Goal: Check status: Check status

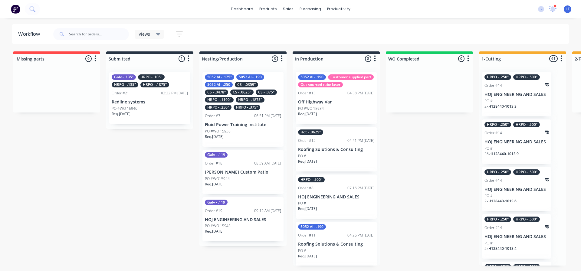
click at [152, 128] on div "Galv - .135" HRPO - .105" HRPO - .135" HRPO - .1875" Order #21 02:22 PM 08/10/2…" at bounding box center [149, 98] width 87 height 62
click at [158, 35] on icon at bounding box center [158, 34] width 4 height 2
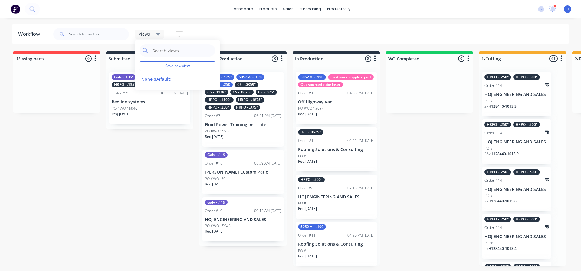
click at [158, 35] on icon at bounding box center [158, 34] width 4 height 2
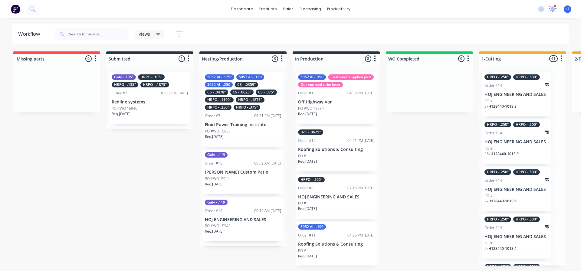
click at [553, 9] on icon at bounding box center [552, 8] width 5 height 5
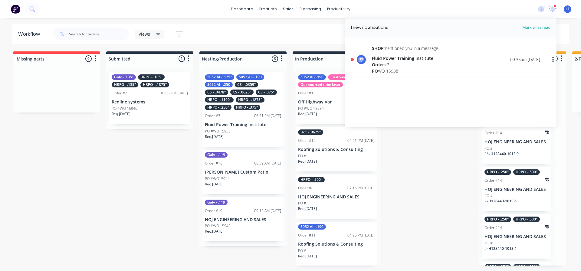
click at [385, 59] on div "Fluid Power Training Institute" at bounding box center [405, 58] width 66 height 6
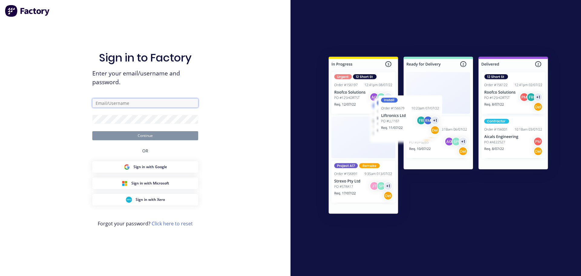
type input "[PERSON_NAME]"
click at [158, 136] on button "Continue" at bounding box center [145, 135] width 106 height 9
type input "[PERSON_NAME]"
click at [127, 104] on input "[PERSON_NAME]" at bounding box center [145, 102] width 106 height 9
drag, startPoint x: 132, startPoint y: 103, endPoint x: 46, endPoint y: 103, distance: 86.0
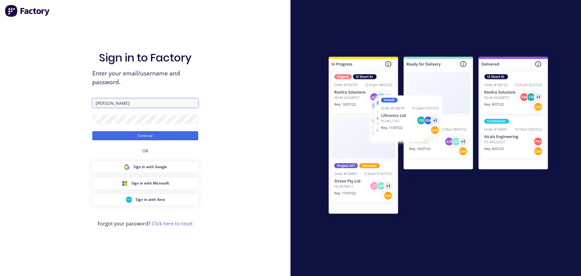
click at [60, 103] on div "Sign in to Factory Enter your email/username and password. [PERSON_NAME] Contin…" at bounding box center [145, 138] width 291 height 276
click at [128, 101] on input "[PERSON_NAME]" at bounding box center [145, 102] width 106 height 9
type input "lonnie@cypressmetals.com"
click at [161, 137] on button "Continue" at bounding box center [145, 135] width 106 height 9
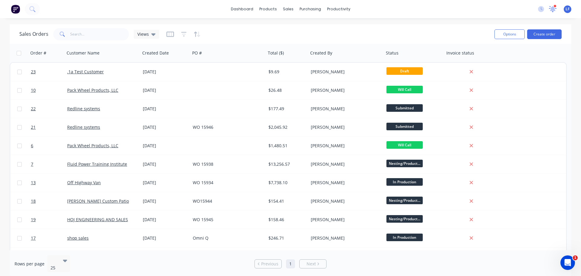
click at [555, 8] on icon at bounding box center [553, 8] width 6 height 6
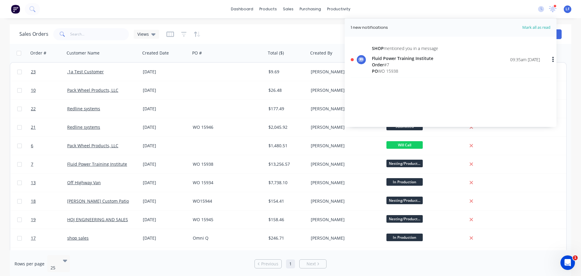
click at [398, 61] on div "Fluid Power Training Institute" at bounding box center [405, 58] width 66 height 6
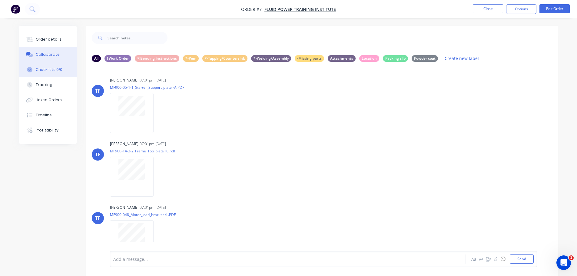
click at [43, 70] on div "Checklists 0/0" at bounding box center [49, 69] width 27 height 5
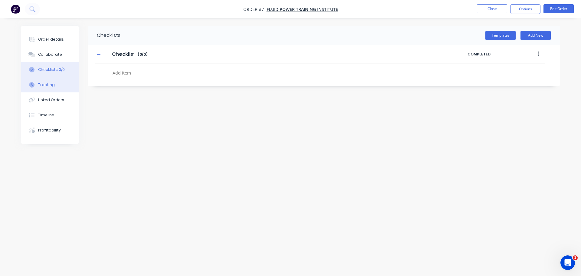
click at [41, 84] on div "Tracking" at bounding box center [46, 84] width 17 height 5
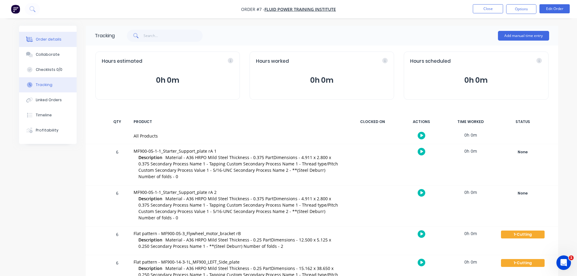
click at [50, 38] on div "Order details" at bounding box center [49, 39] width 26 height 5
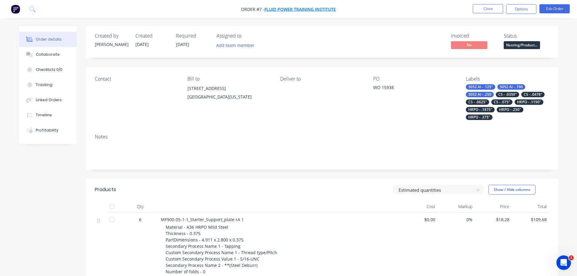
click at [286, 9] on span "Fluid Power Training Institute" at bounding box center [299, 9] width 71 height 6
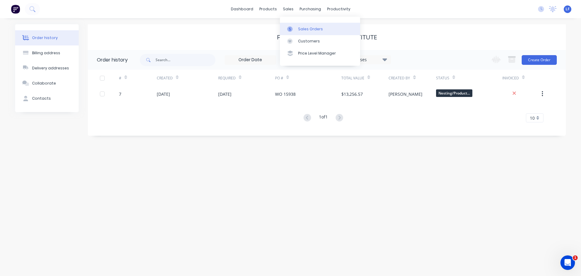
click at [296, 30] on div at bounding box center [291, 28] width 9 height 5
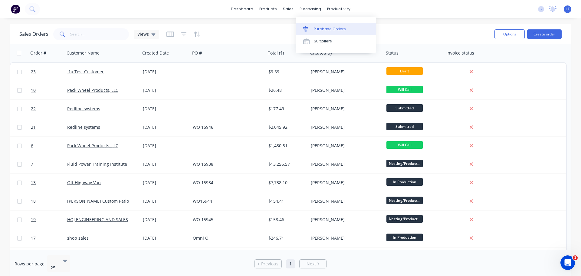
click at [327, 29] on div "Purchase Orders" at bounding box center [330, 28] width 32 height 5
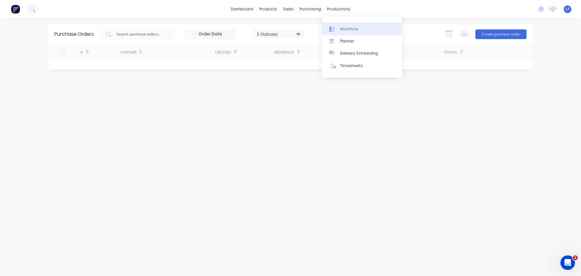
click at [346, 32] on link "Workflow" at bounding box center [362, 29] width 80 height 12
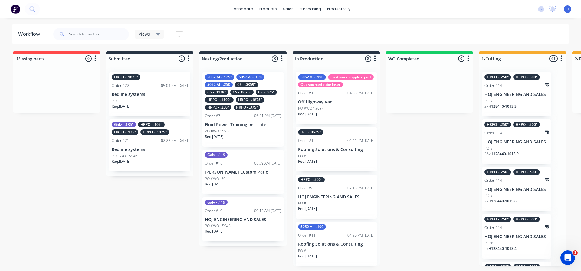
click at [137, 101] on div "PO #" at bounding box center [150, 100] width 76 height 5
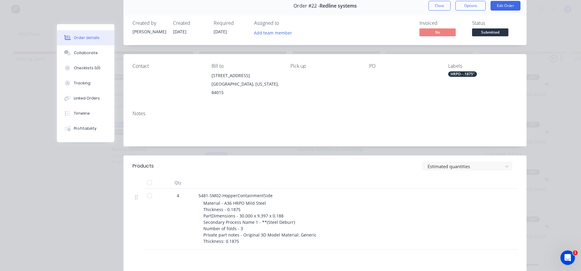
scroll to position [121, 0]
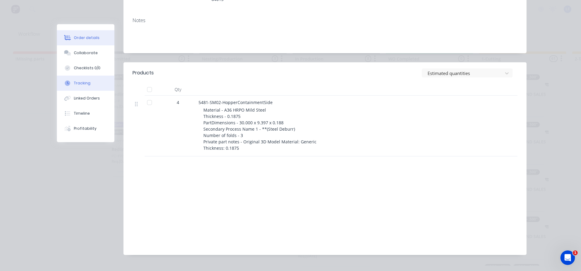
click at [85, 81] on div "Tracking" at bounding box center [82, 83] width 17 height 5
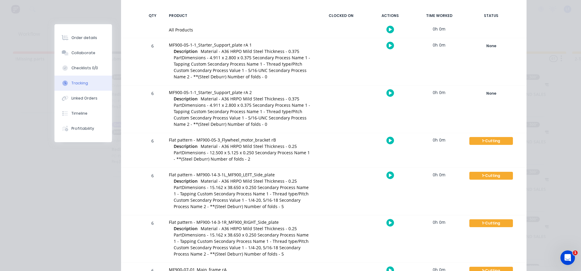
scroll to position [0, 0]
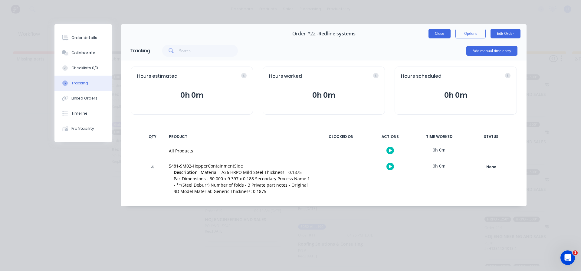
click at [444, 34] on button "Close" at bounding box center [440, 34] width 22 height 10
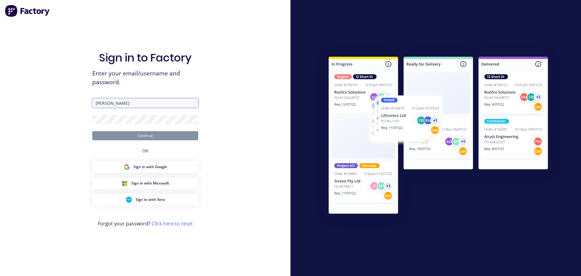
click at [127, 103] on input "[PERSON_NAME]" at bounding box center [145, 102] width 106 height 9
drag, startPoint x: 127, startPoint y: 103, endPoint x: 51, endPoint y: 104, distance: 76.0
click at [58, 104] on div "Sign in to Factory Enter your email/username and password. [PERSON_NAME] Contin…" at bounding box center [145, 138] width 291 height 276
click at [123, 104] on input "[PERSON_NAME]" at bounding box center [145, 102] width 106 height 9
drag, startPoint x: 123, startPoint y: 104, endPoint x: 49, endPoint y: 105, distance: 73.3
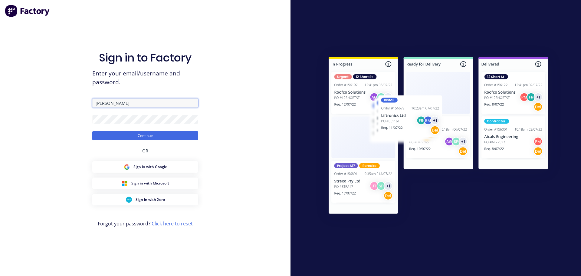
click at [50, 105] on div "Sign in to Factory Enter your email/username and password. [PERSON_NAME] Contin…" at bounding box center [145, 138] width 291 height 276
click at [79, 118] on div "Sign in to Factory Enter your email/username and password. Doublet! Continue OR…" at bounding box center [145, 138] width 291 height 276
click at [92, 131] on button "Continue" at bounding box center [145, 135] width 106 height 9
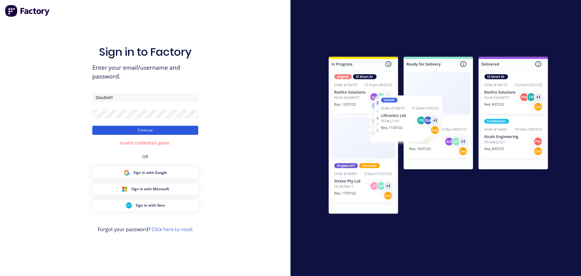
click at [127, 129] on button "Continue" at bounding box center [145, 130] width 106 height 9
drag, startPoint x: 112, startPoint y: 97, endPoint x: 64, endPoint y: 95, distance: 47.9
click at [86, 97] on div "Sign in to Factory Enter your email/username and password. Doublet! Continue In…" at bounding box center [145, 138] width 291 height 276
click at [124, 97] on input "Doublet!" at bounding box center [145, 97] width 106 height 9
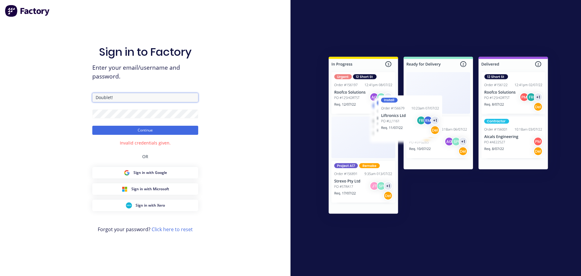
drag, startPoint x: 124, startPoint y: 97, endPoint x: 63, endPoint y: 96, distance: 61.8
click at [64, 96] on div "Sign in to Factory Enter your email/username and password. Doublet! Continue In…" at bounding box center [145, 138] width 291 height 276
type input "[PERSON_NAME]"
click at [144, 129] on button "Continue" at bounding box center [145, 130] width 106 height 9
